Goal: Navigation & Orientation: Find specific page/section

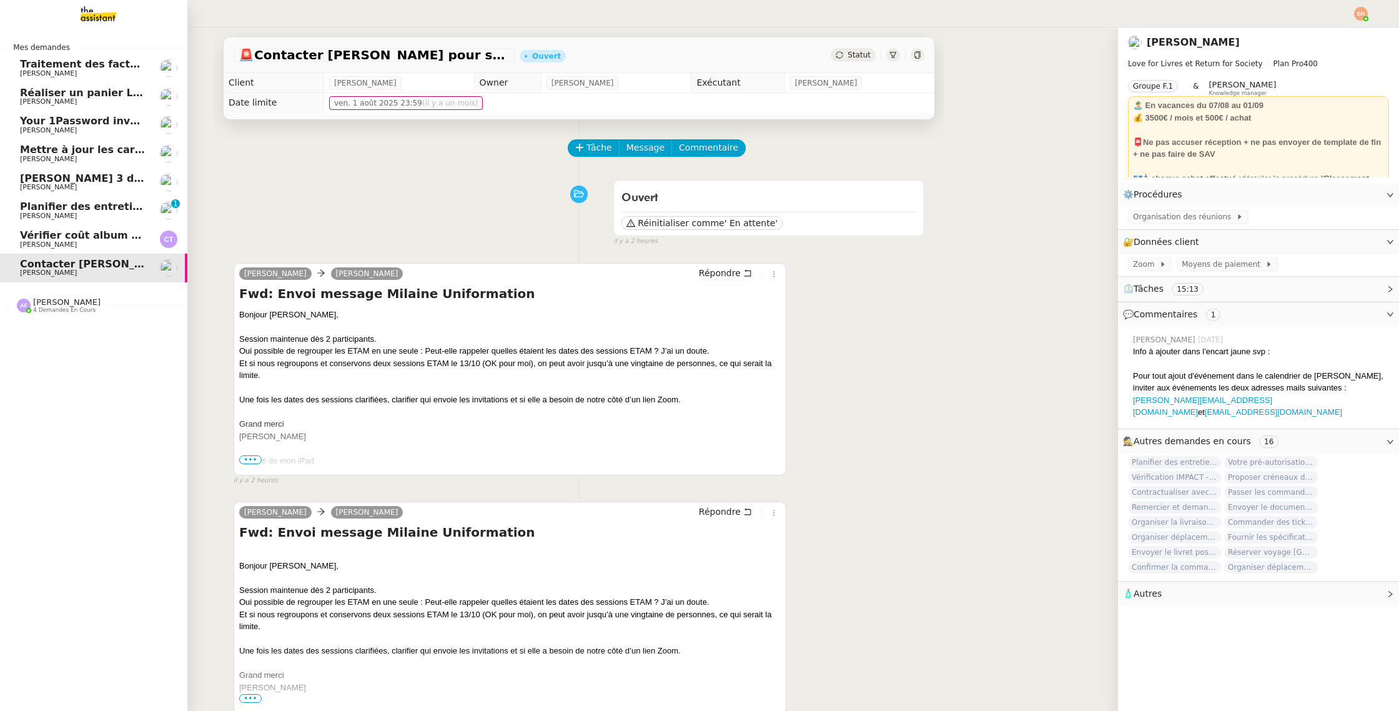
click at [27, 244] on span "[PERSON_NAME]" at bounding box center [48, 244] width 57 height 8
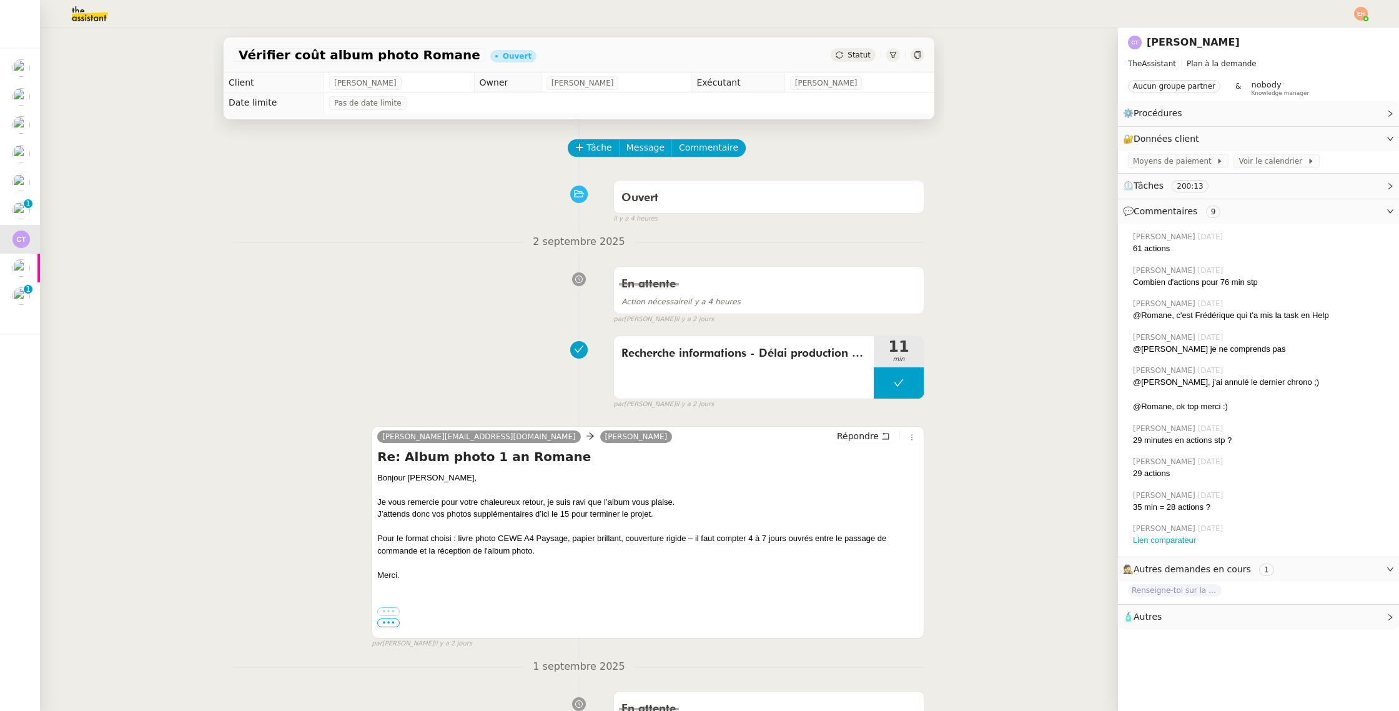
click at [1355, 10] on img at bounding box center [1361, 14] width 14 height 14
click at [1338, 30] on li "Suivi" at bounding box center [1326, 35] width 81 height 17
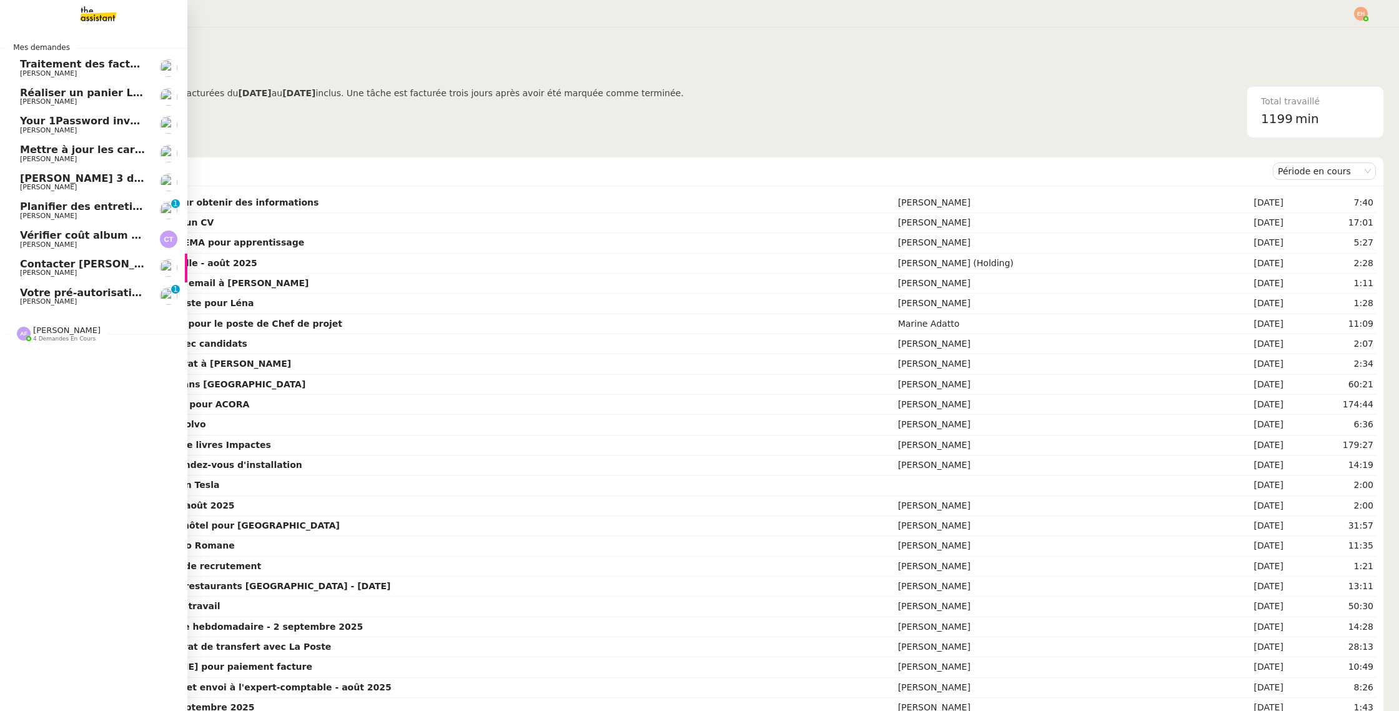
click at [56, 66] on span "Traitement des factures et envoi à l'expert-comptable - août 2025" at bounding box center [206, 64] width 372 height 12
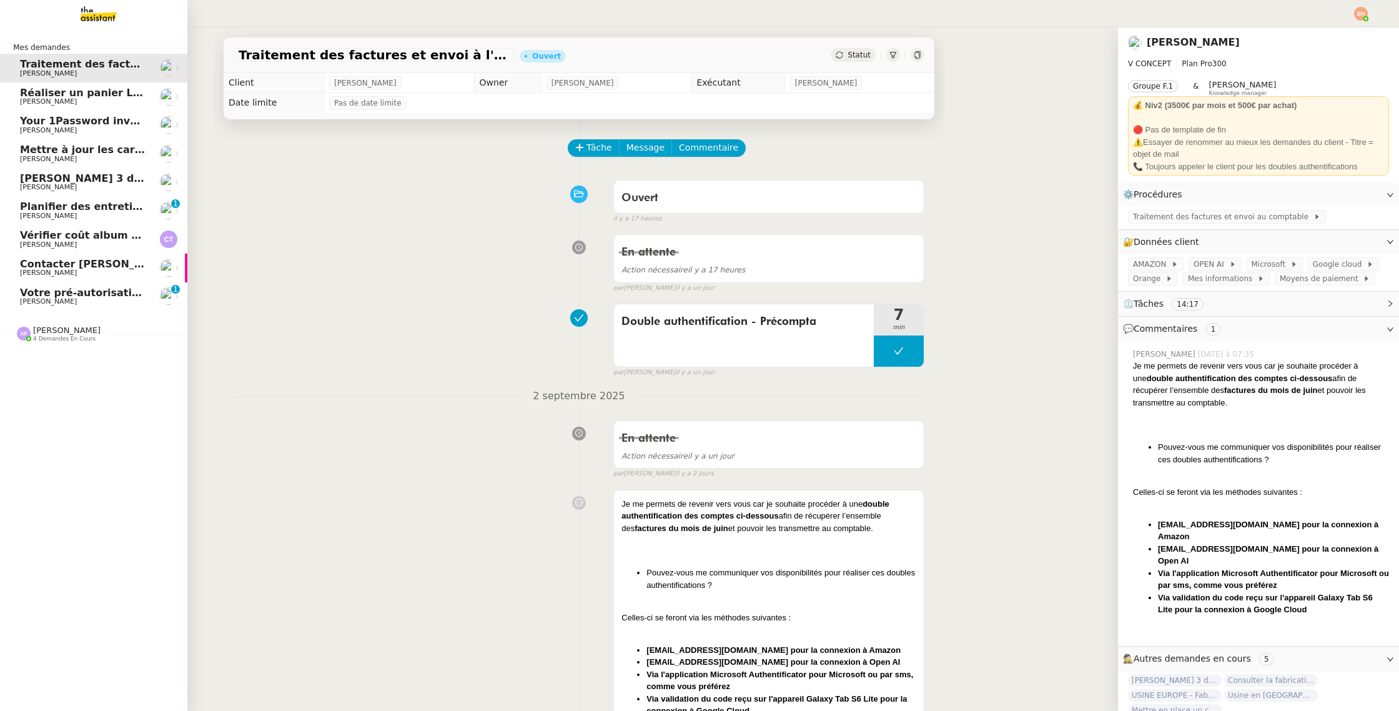
click at [92, 209] on span "Planifier des entretiens de recrutement" at bounding box center [132, 206] width 224 height 12
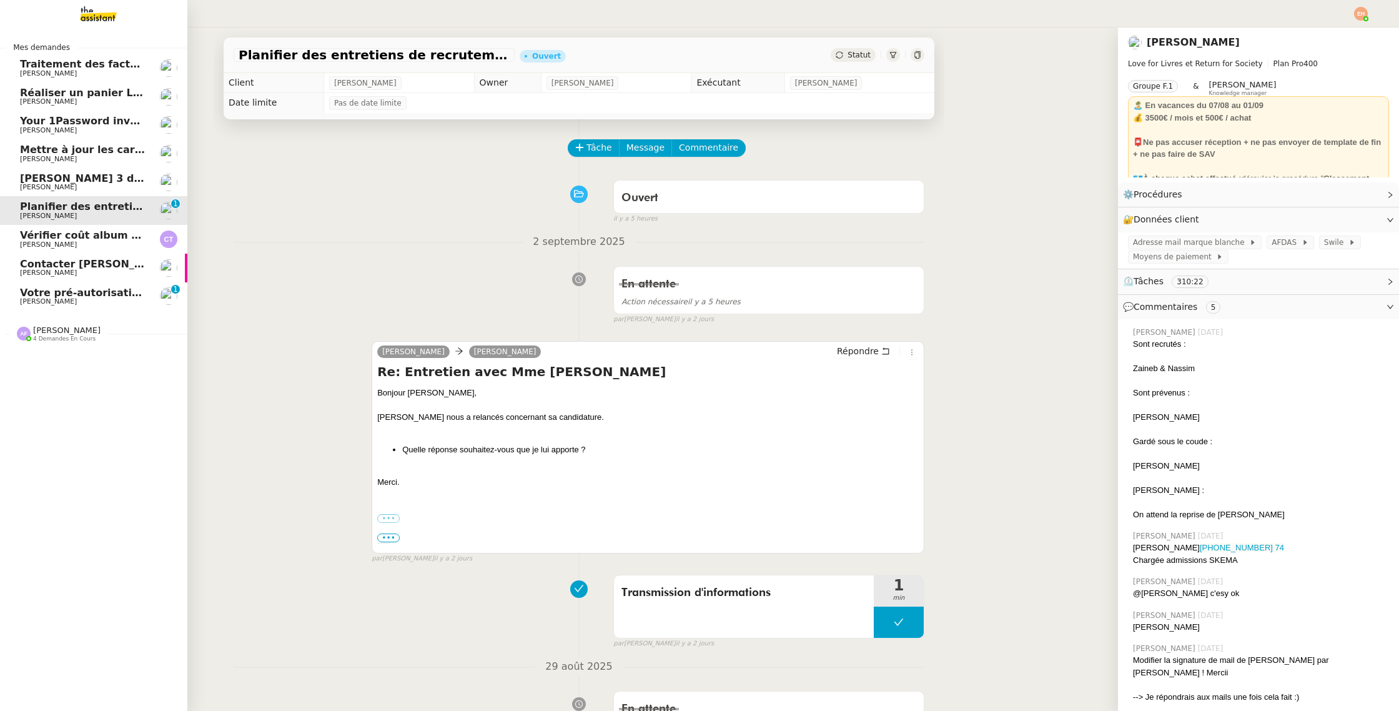
click at [129, 284] on link "Votre pré-autorisation a été annulée [PERSON_NAME] MAS 0 1 2 3 4 5 6 7 8 9" at bounding box center [93, 296] width 187 height 29
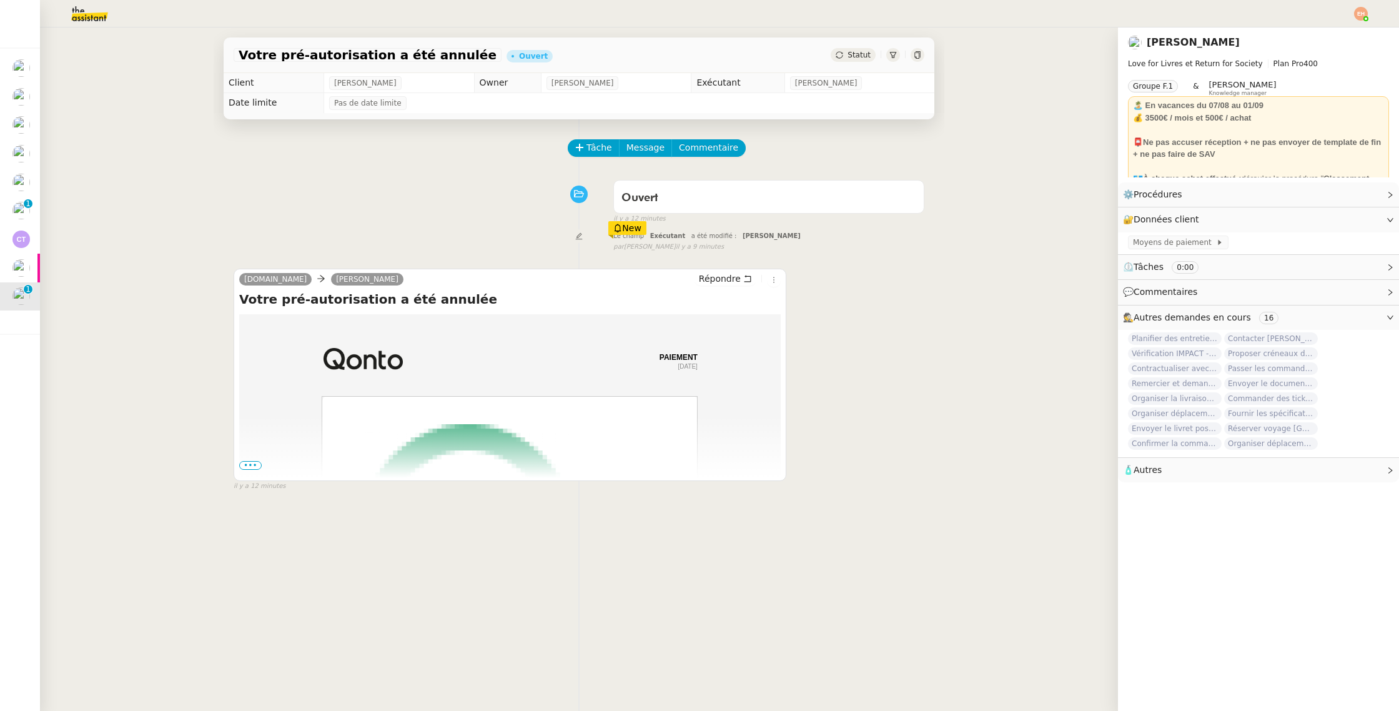
click at [247, 462] on span "•••" at bounding box center [250, 465] width 22 height 9
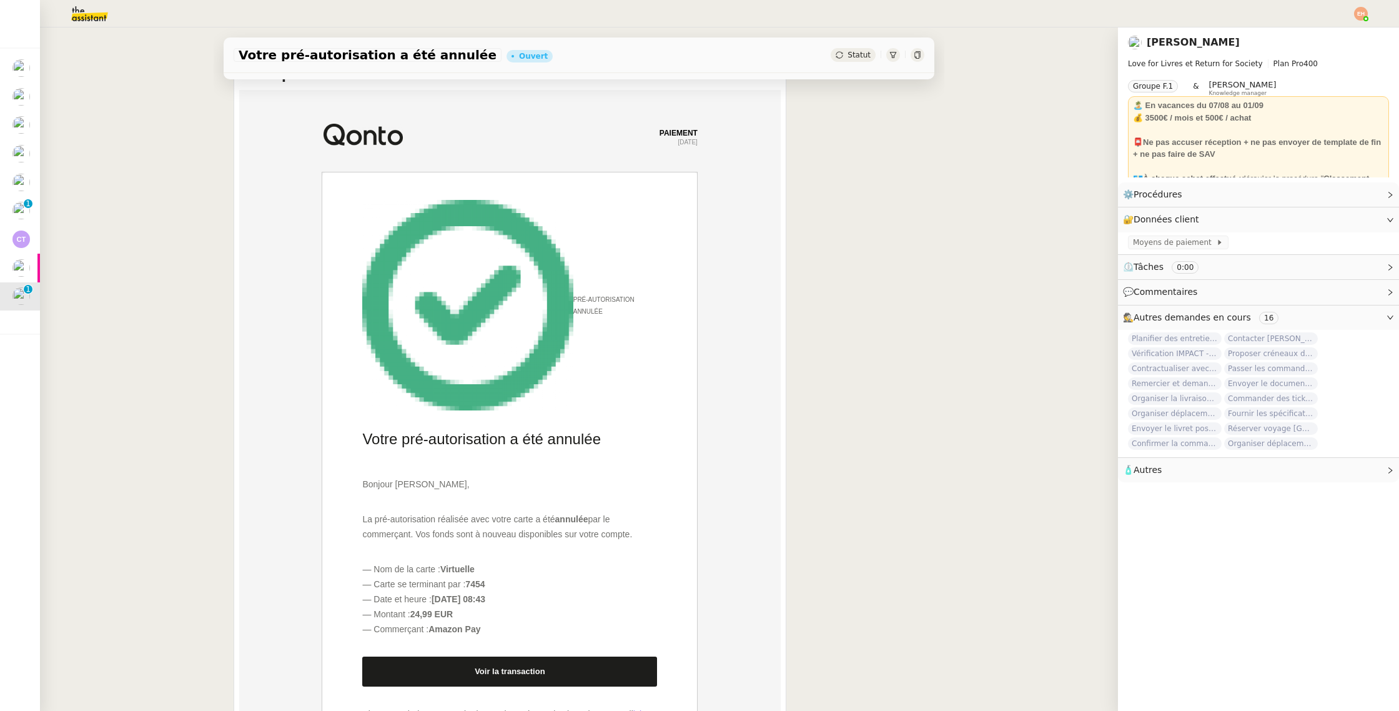
scroll to position [297, 0]
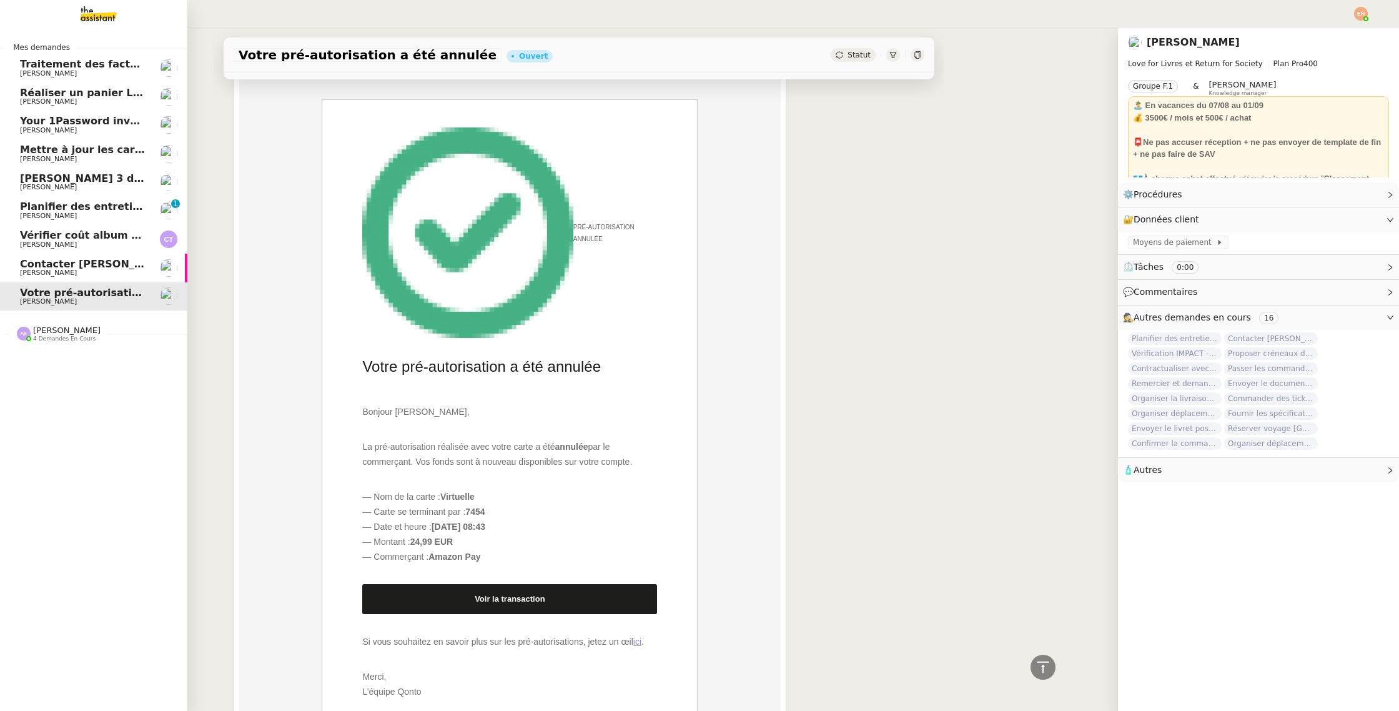
click at [58, 269] on span "[PERSON_NAME]" at bounding box center [83, 272] width 126 height 7
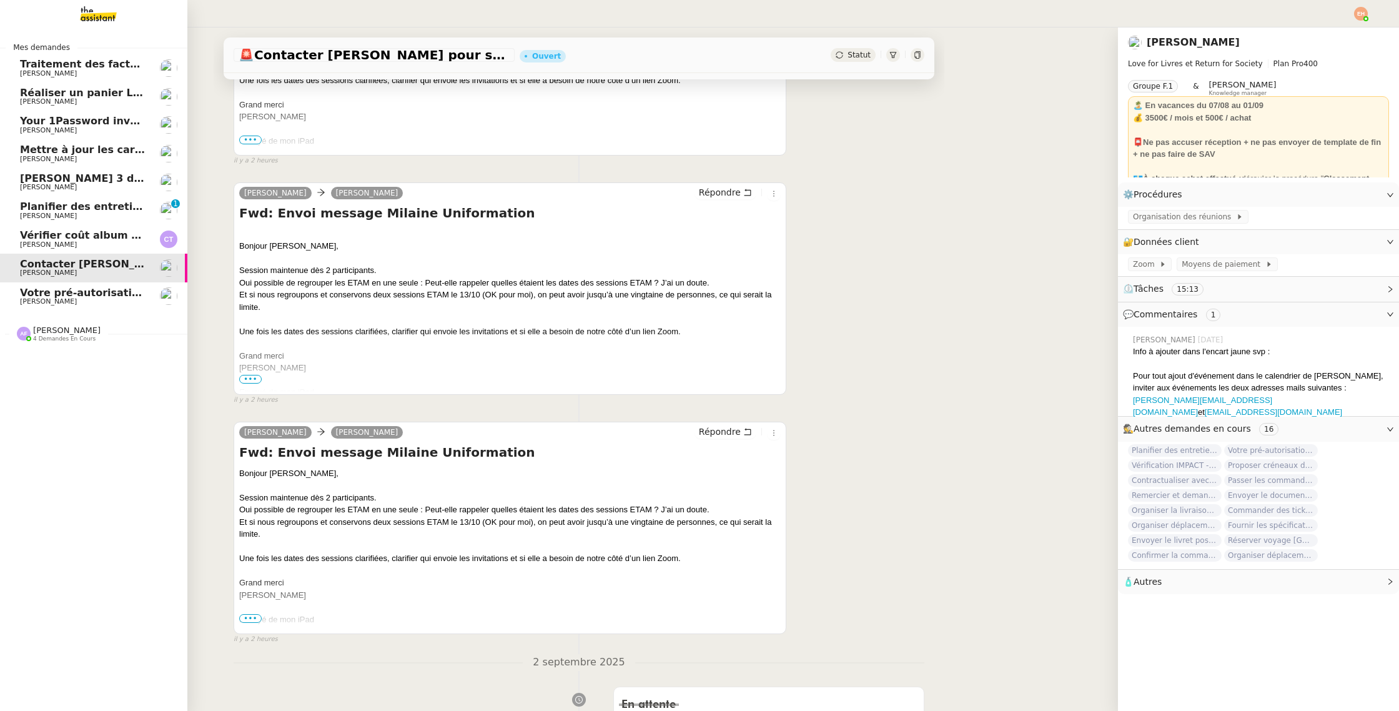
scroll to position [159, 0]
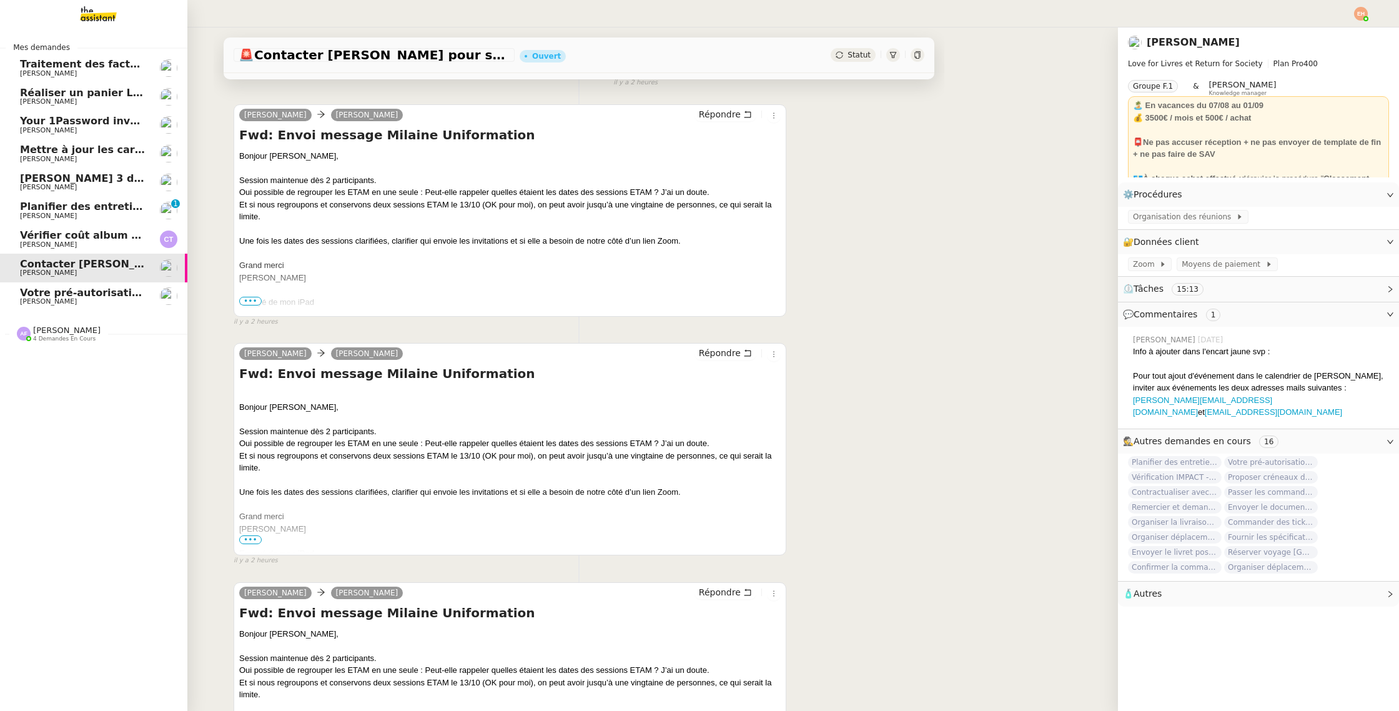
click at [72, 144] on span "Mettre à jour les cartes pro BTP" at bounding box center [110, 150] width 180 height 12
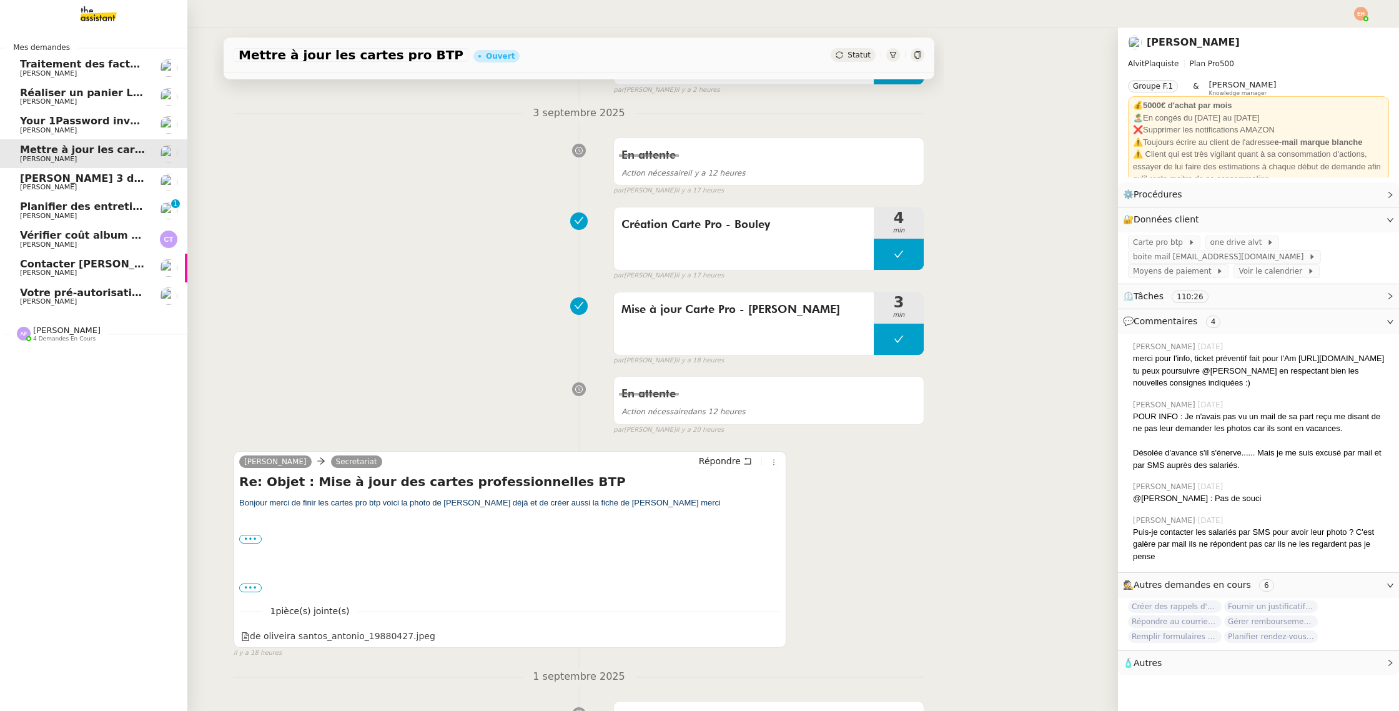
drag, startPoint x: 87, startPoint y: 237, endPoint x: 104, endPoint y: 200, distance: 40.0
click at [87, 237] on span "Vérifier coût album photo Romane" at bounding box center [116, 235] width 193 height 12
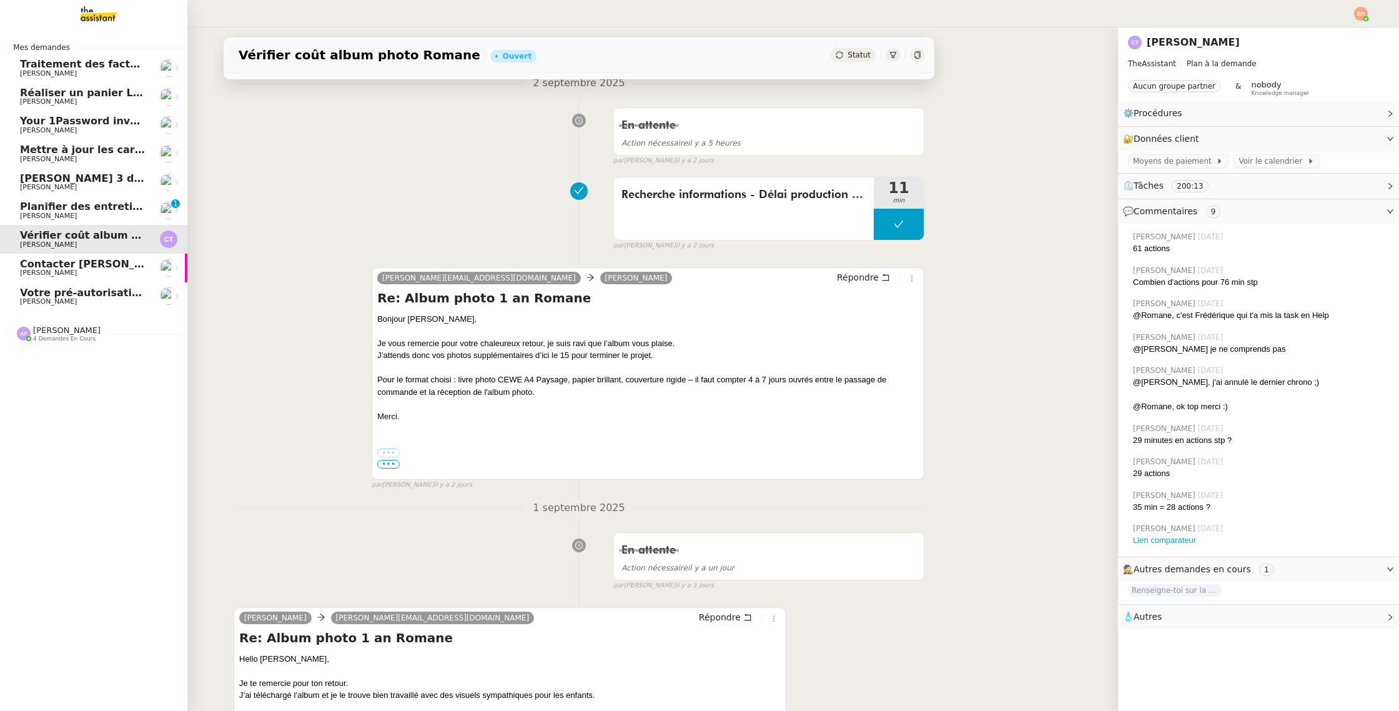
click at [97, 210] on span "Planifier des entretiens de recrutement" at bounding box center [132, 206] width 224 height 12
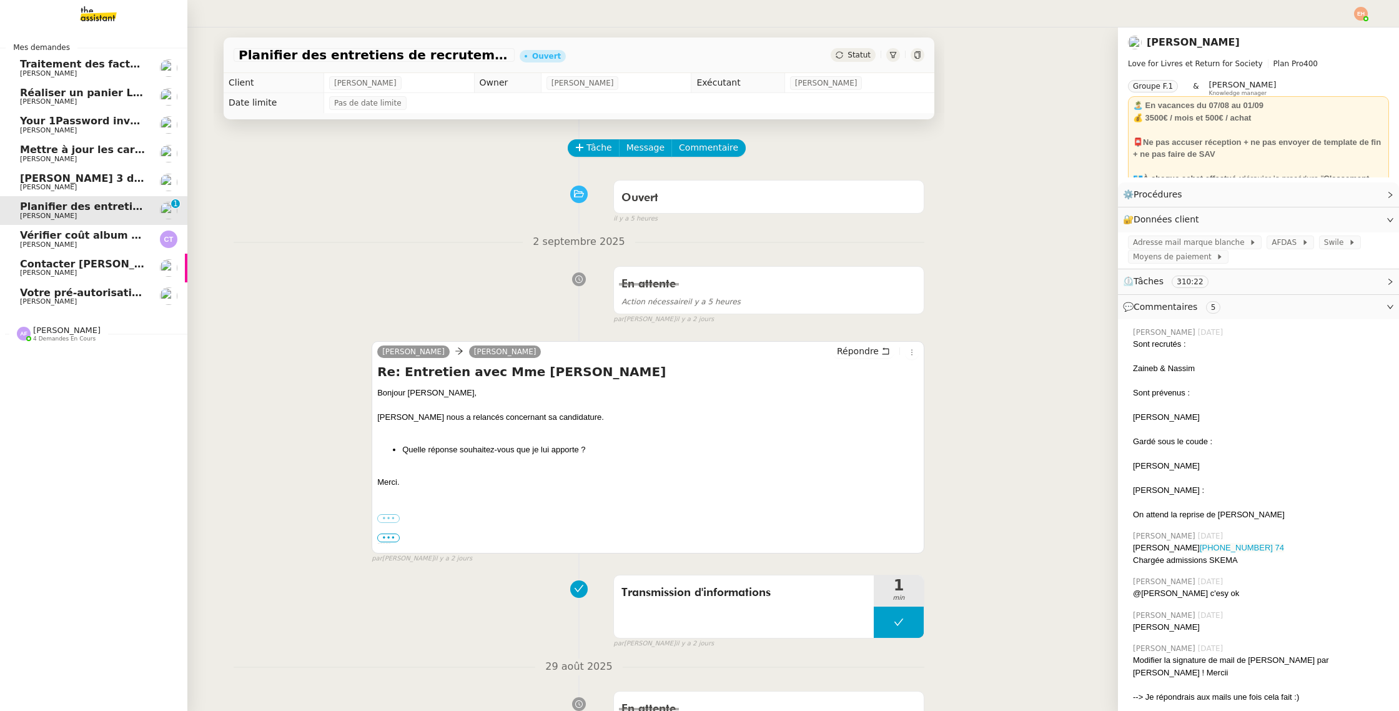
click at [27, 72] on span "[PERSON_NAME]" at bounding box center [48, 73] width 57 height 8
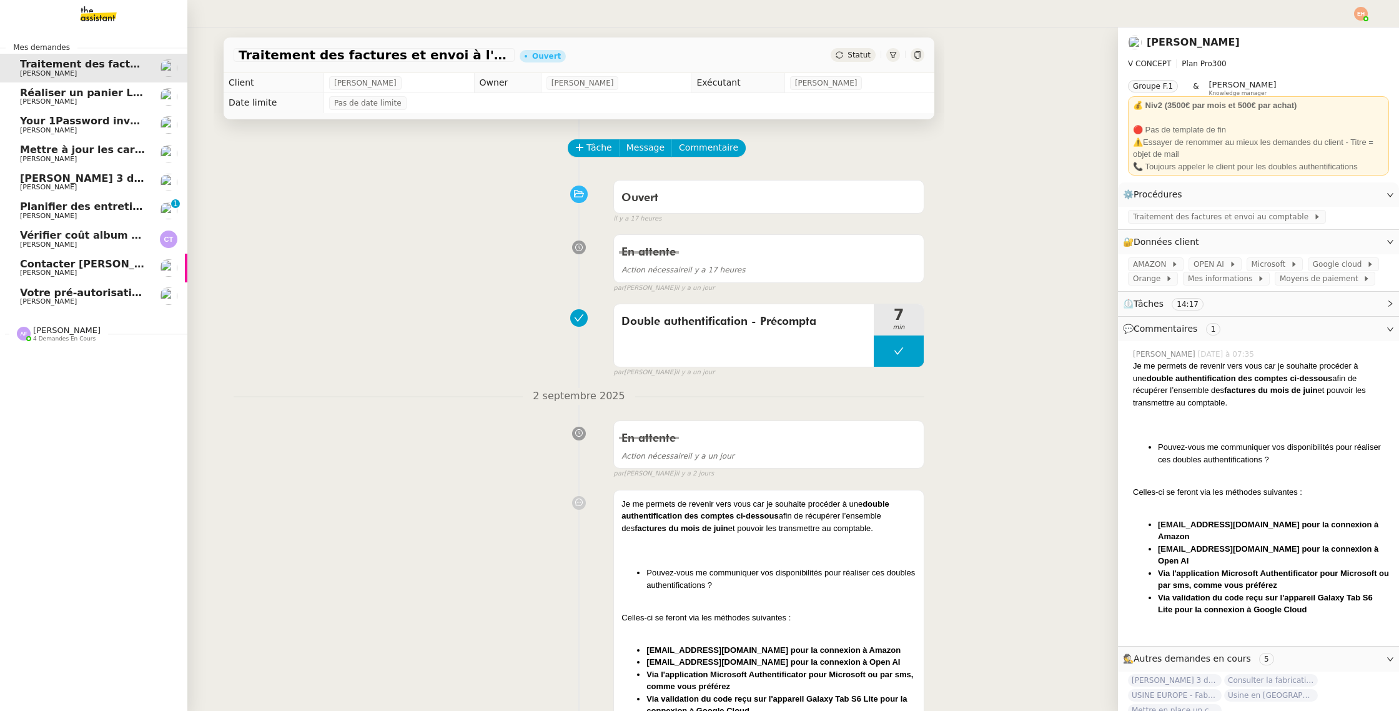
click at [105, 9] on img at bounding box center [88, 13] width 97 height 27
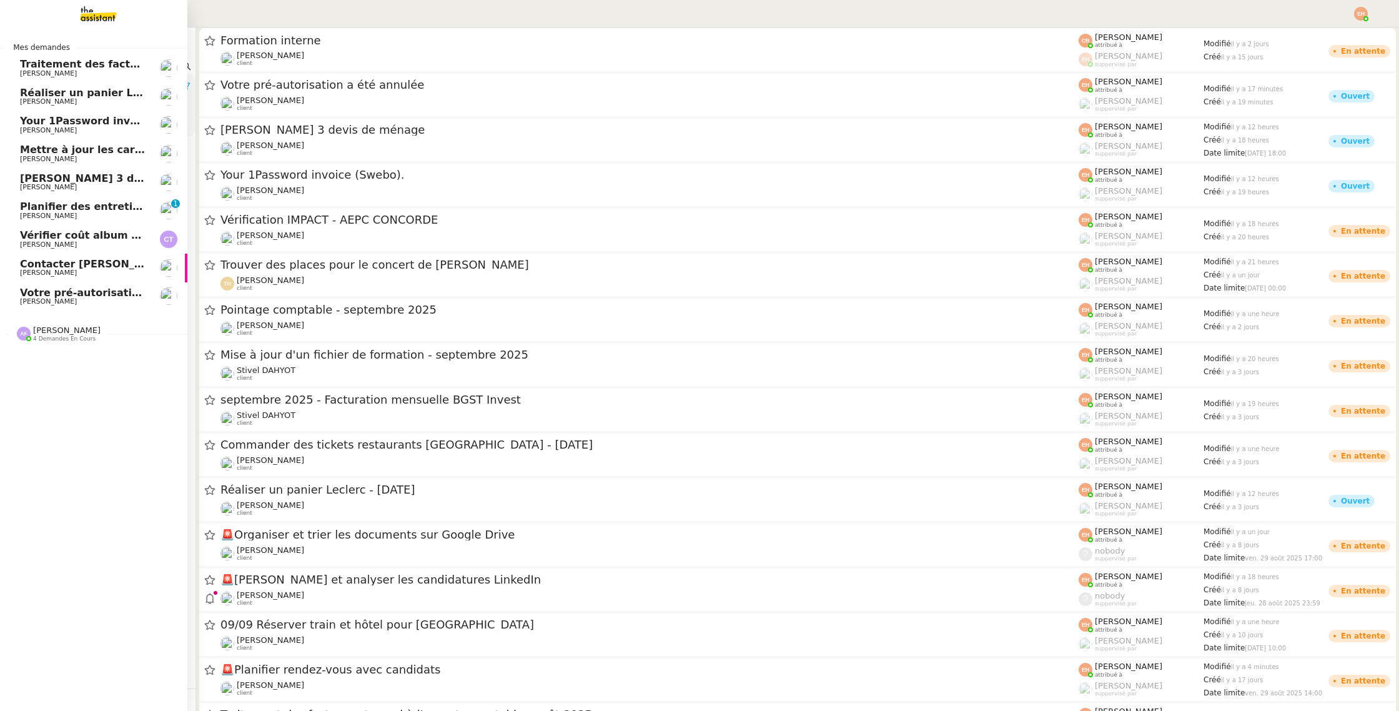
click at [56, 92] on span "Réaliser un panier Leclerc - [DATE]" at bounding box center [117, 93] width 195 height 12
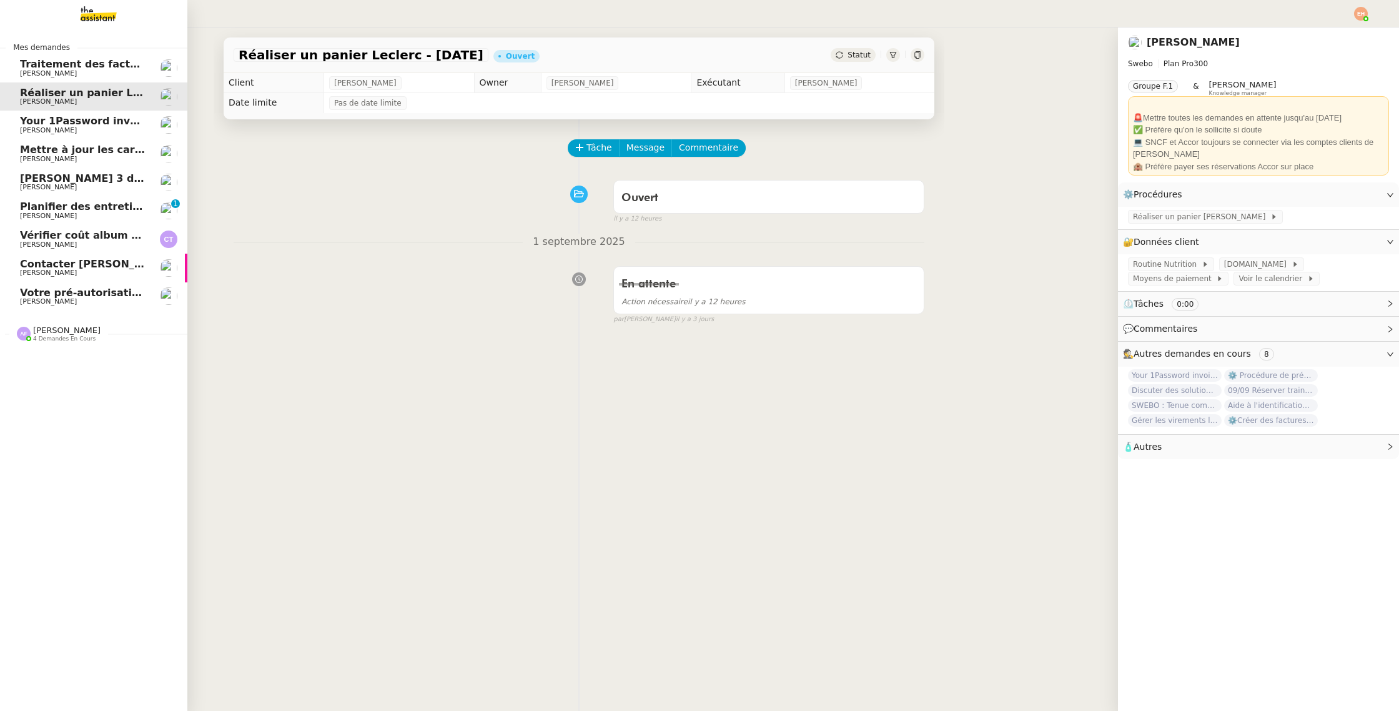
click at [94, 16] on img at bounding box center [88, 13] width 97 height 27
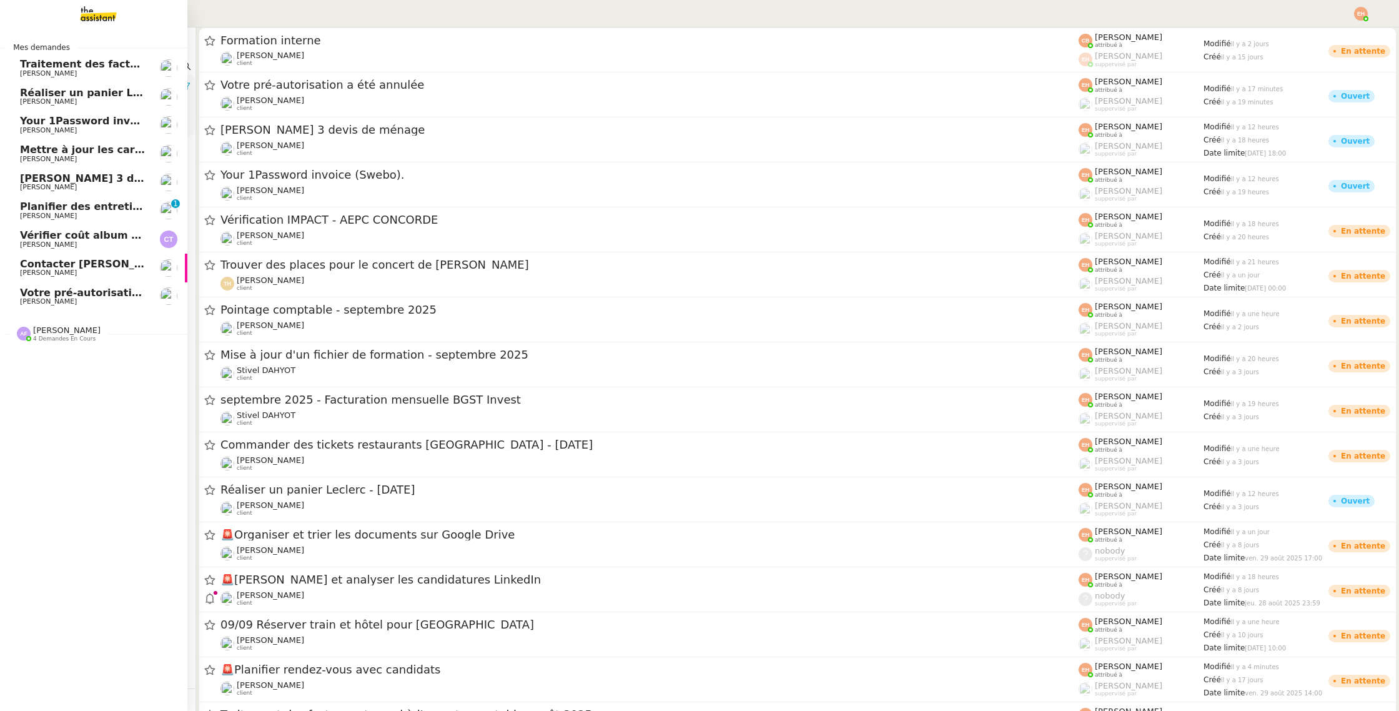
click at [87, 160] on span "[PERSON_NAME]" at bounding box center [83, 158] width 126 height 7
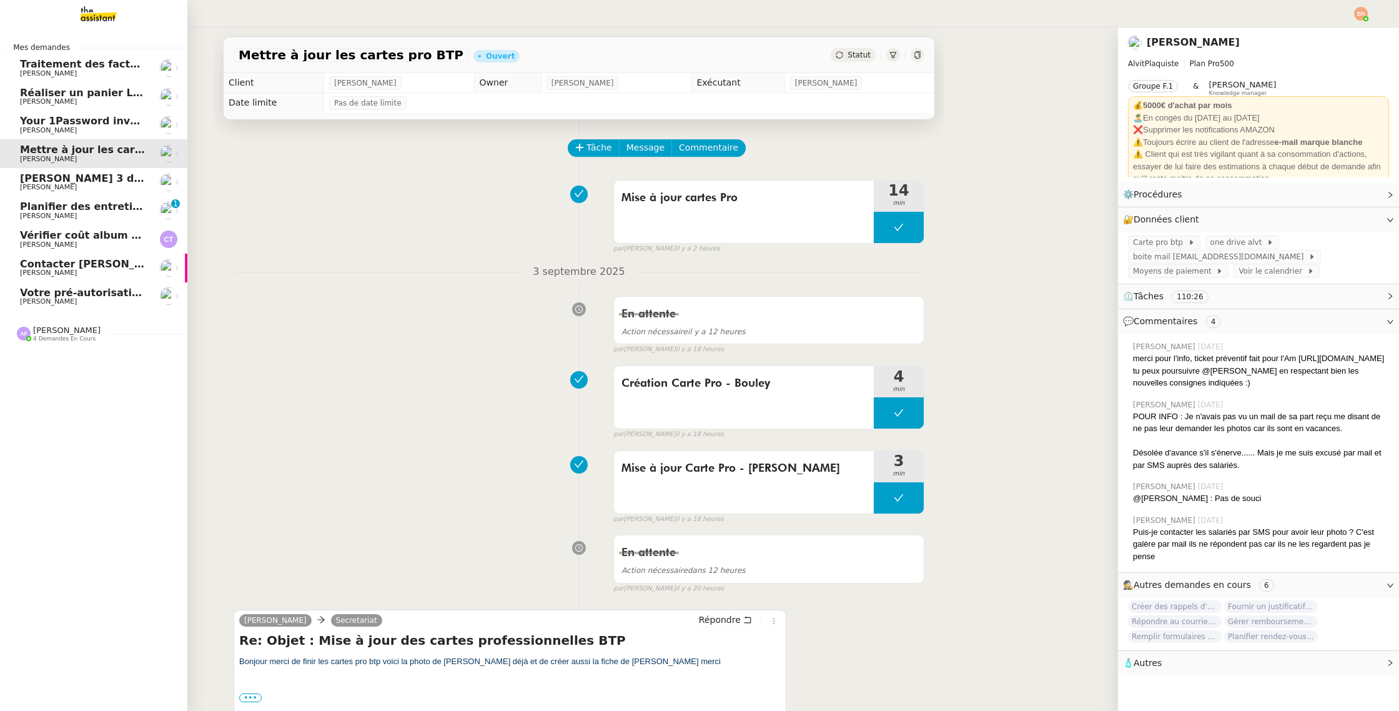
click at [108, 278] on link "Contacter [PERSON_NAME] pour sessions post-formation [PERSON_NAME]" at bounding box center [93, 268] width 187 height 29
